Goal: Information Seeking & Learning: Find contact information

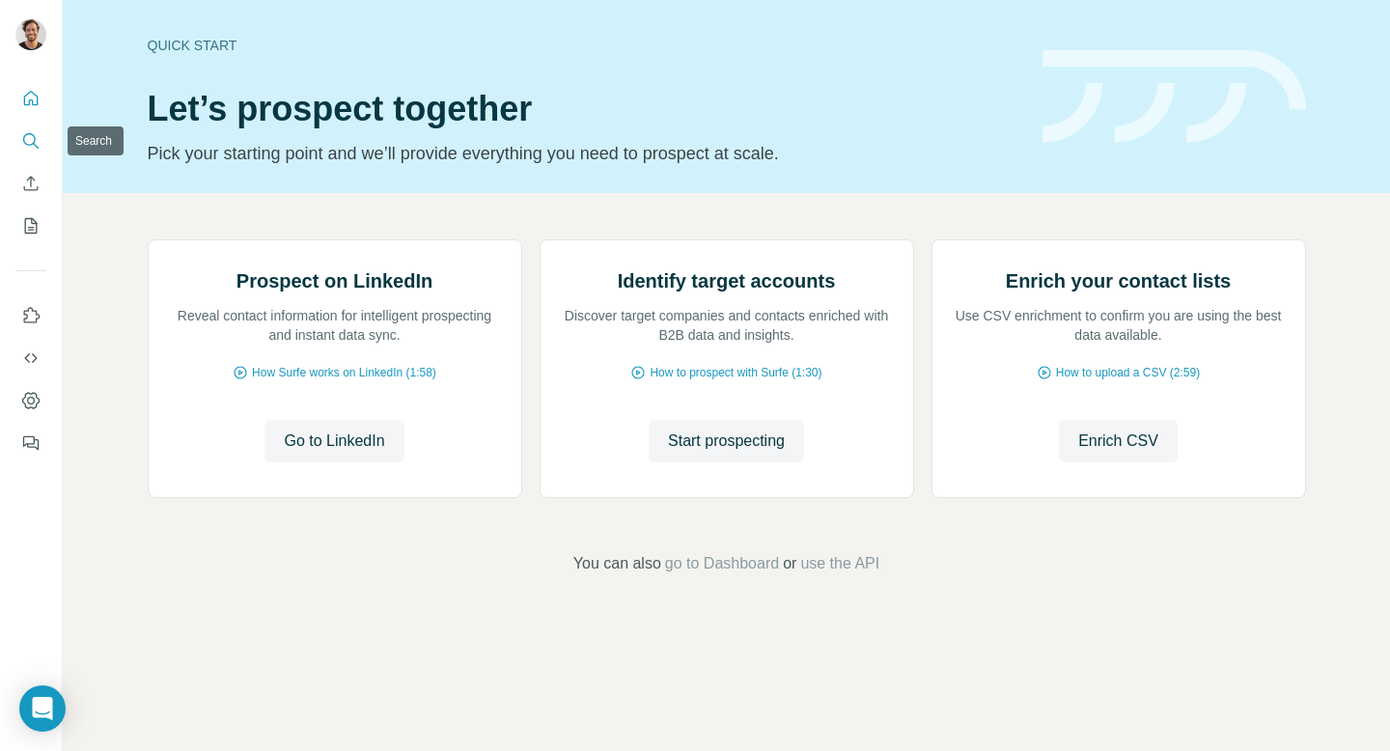
click at [38, 127] on button "Search" at bounding box center [30, 141] width 31 height 35
click at [30, 136] on icon "Search" at bounding box center [30, 140] width 19 height 19
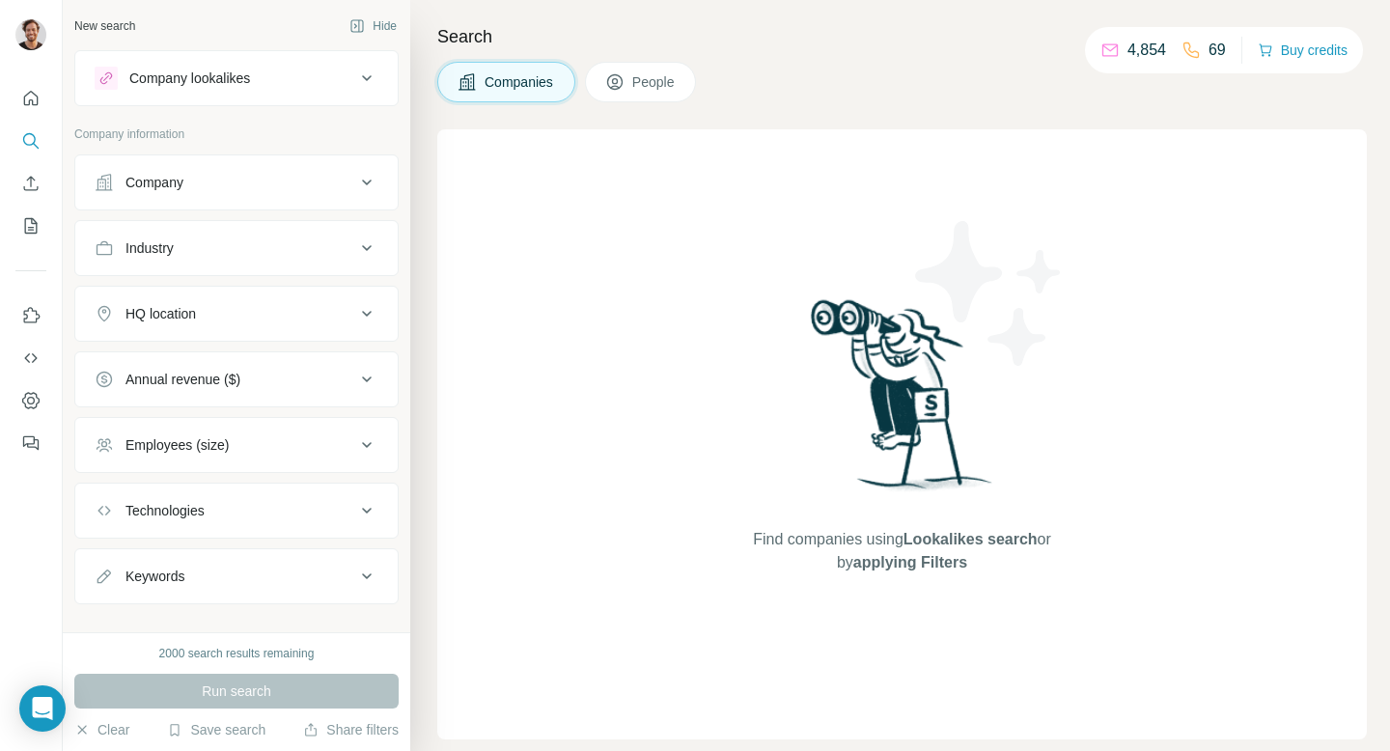
click at [203, 204] on button "Company" at bounding box center [236, 182] width 322 height 46
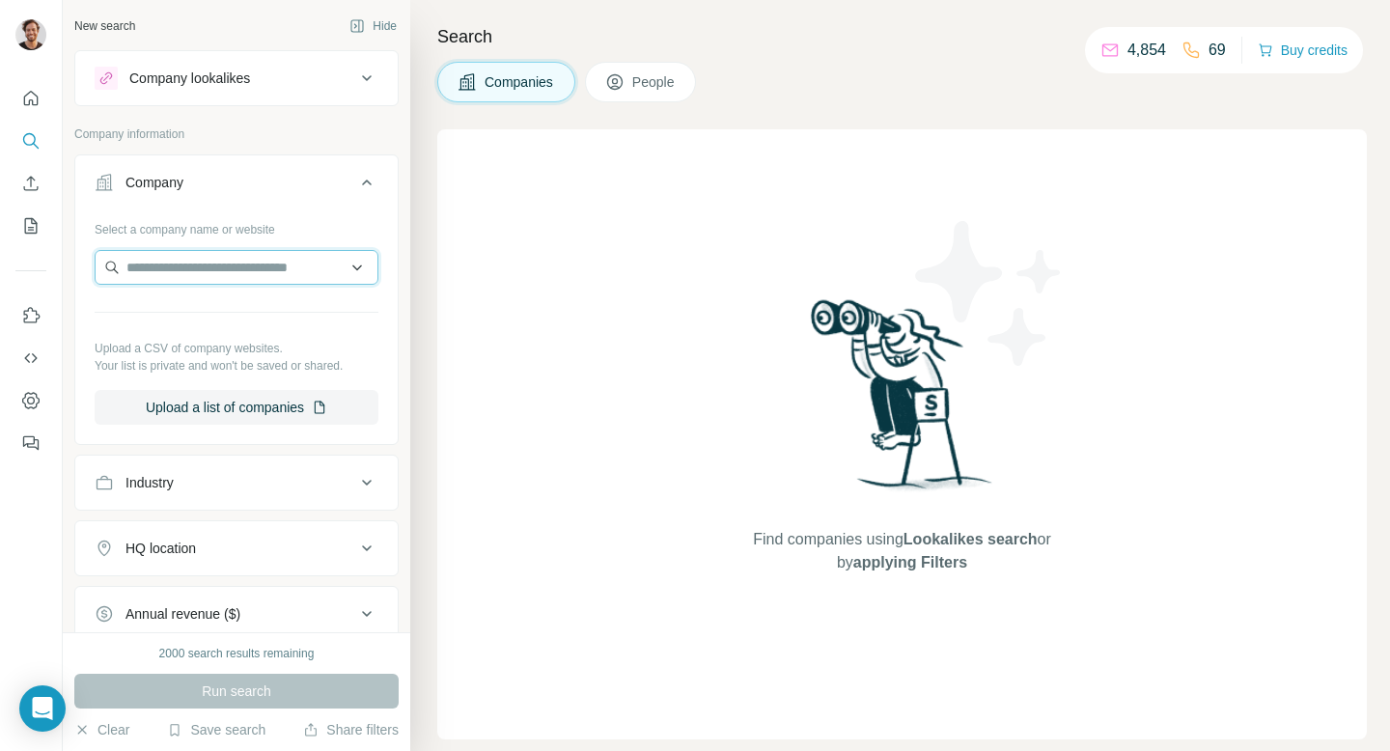
click at [232, 267] on input "text" at bounding box center [237, 267] width 284 height 35
type input "*"
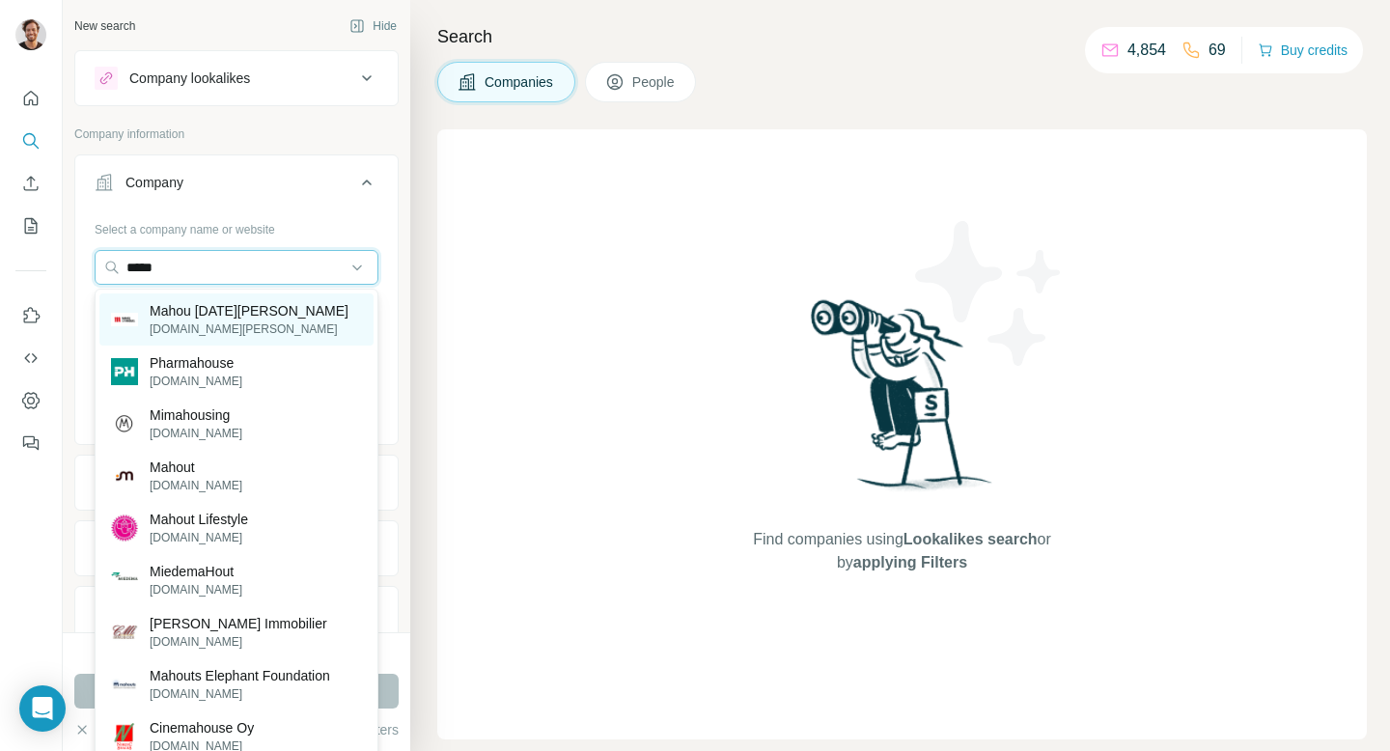
type input "*****"
click at [224, 314] on p "Mahou [DATE][PERSON_NAME]" at bounding box center [249, 310] width 199 height 19
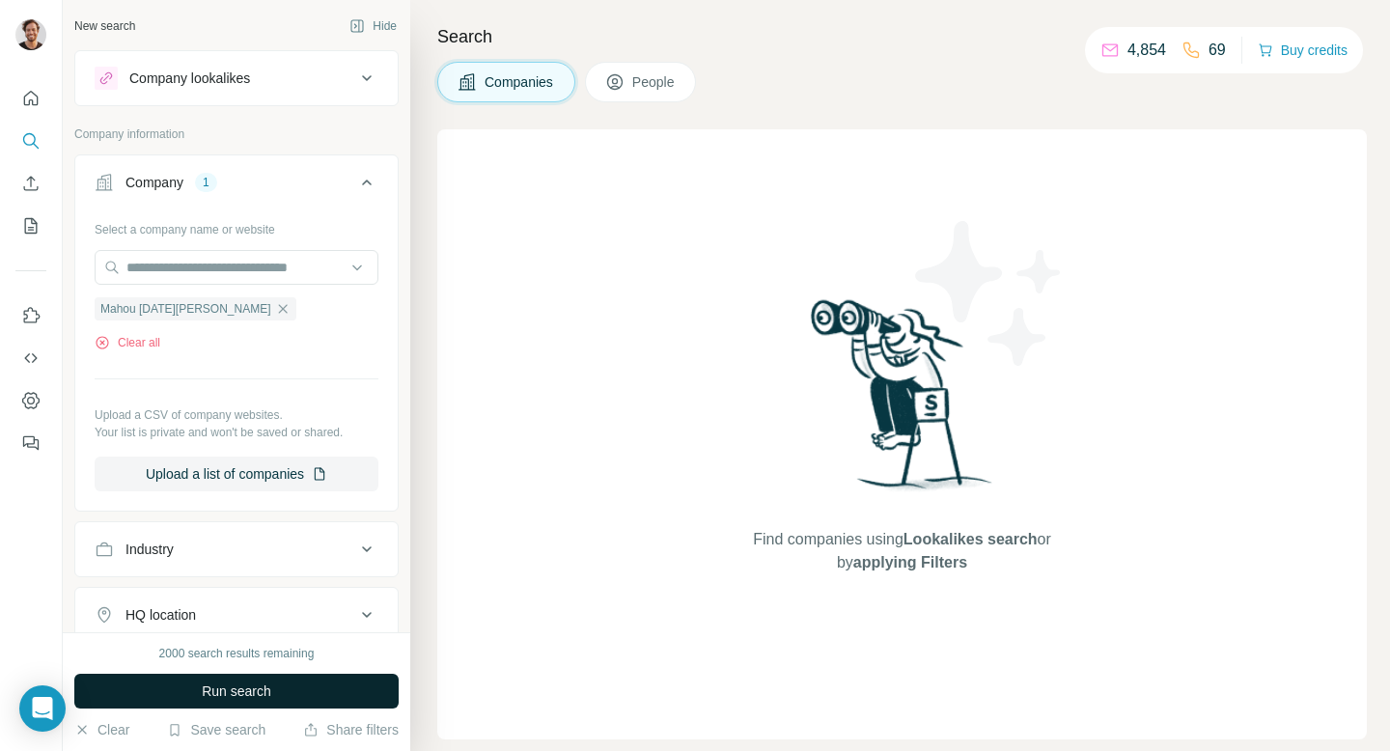
click at [298, 693] on button "Run search" at bounding box center [236, 691] width 324 height 35
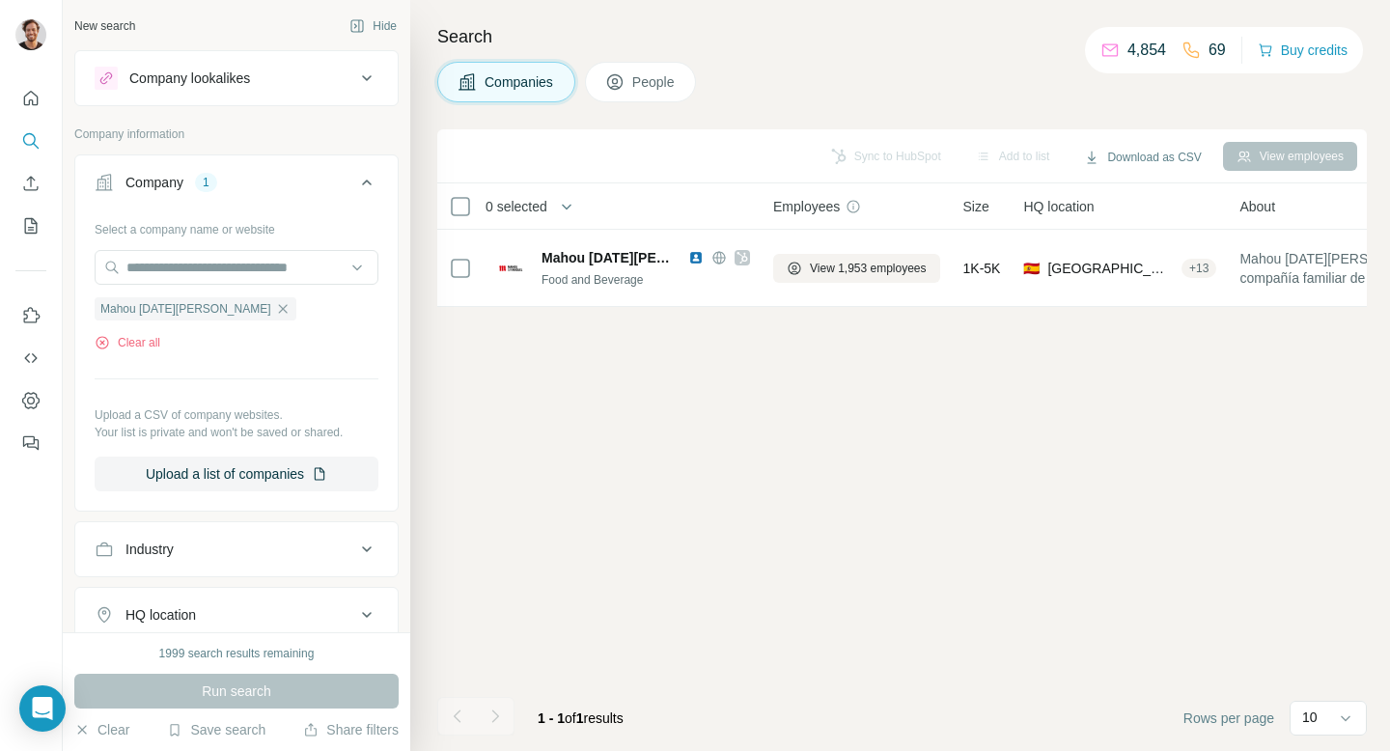
click at [805, 210] on span "Employees" at bounding box center [806, 206] width 67 height 19
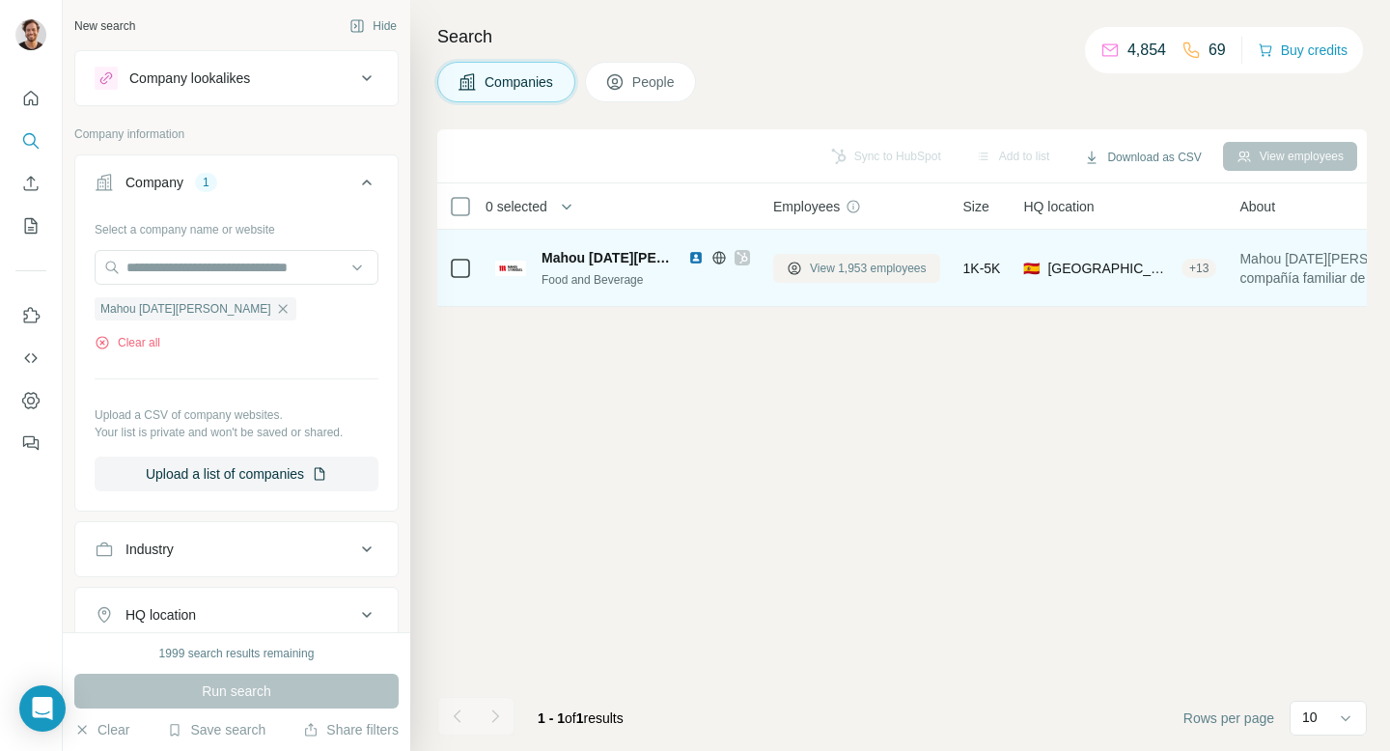
click at [838, 282] on button "View 1,953 employees" at bounding box center [856, 268] width 167 height 29
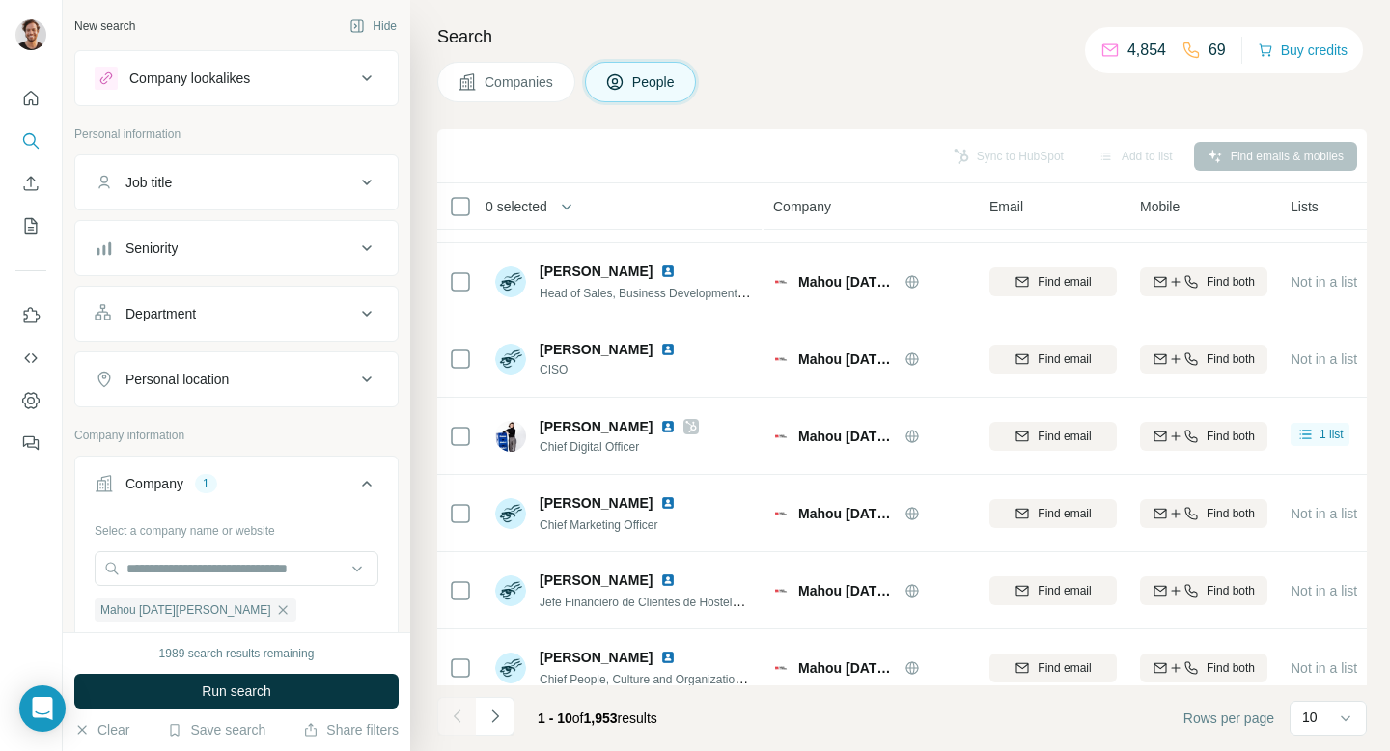
scroll to position [317, 0]
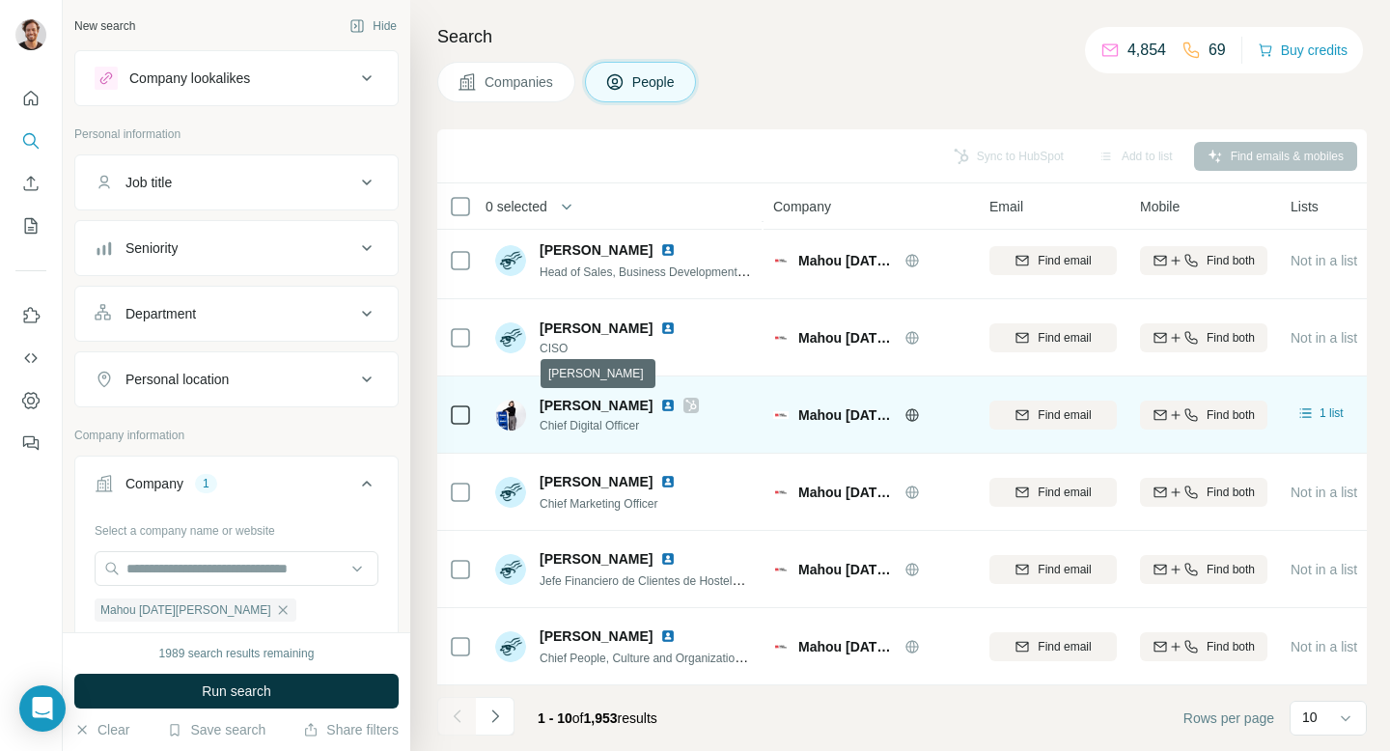
click at [623, 404] on span "[PERSON_NAME]" at bounding box center [595, 405] width 113 height 15
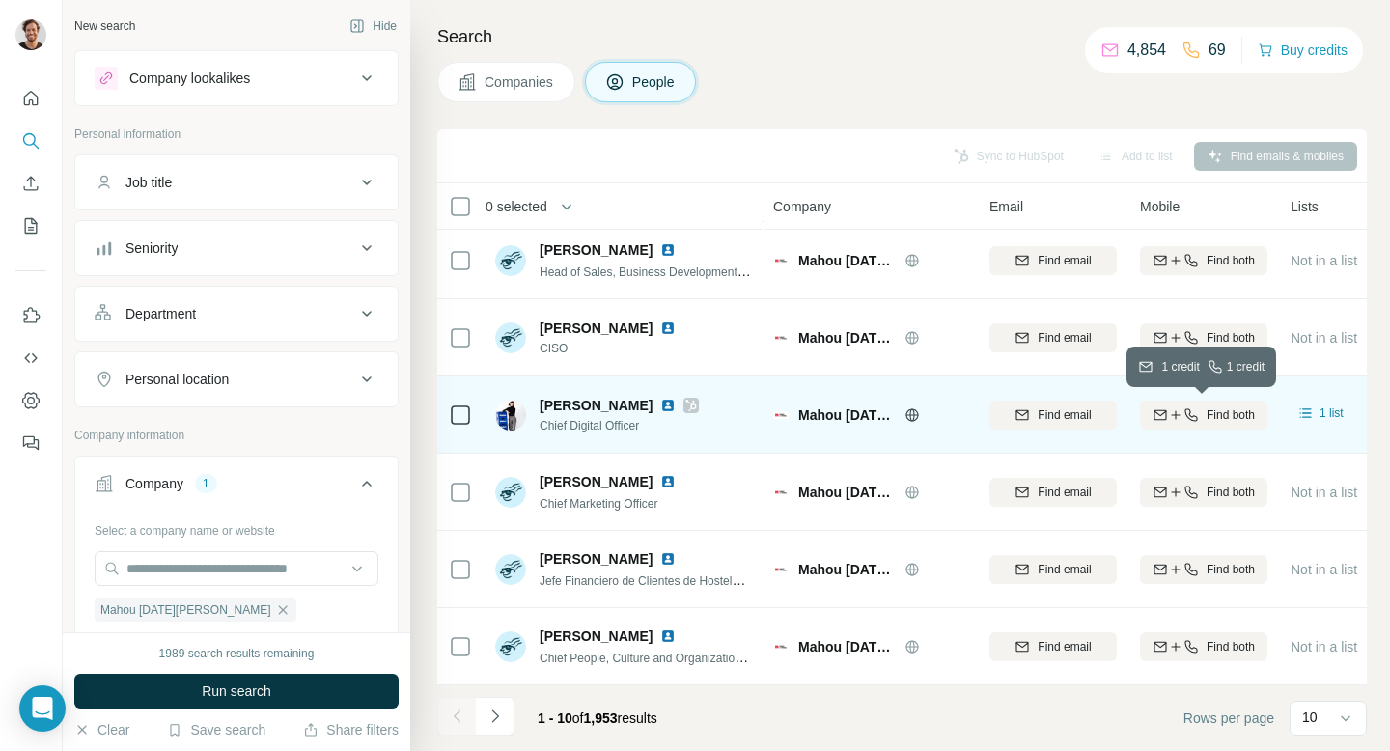
click at [1202, 414] on div "Find both" at bounding box center [1203, 414] width 127 height 17
